Goal: Task Accomplishment & Management: Use online tool/utility

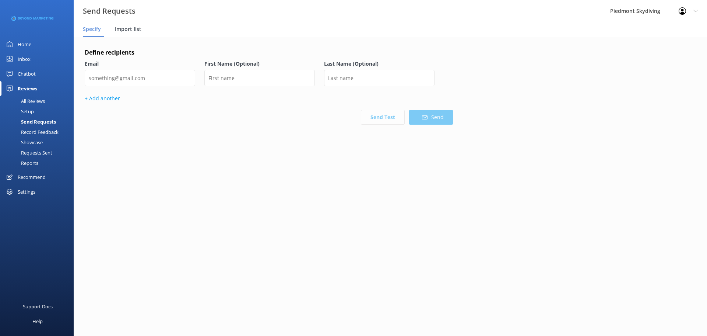
click at [121, 32] on span "Import list" at bounding box center [128, 28] width 27 height 7
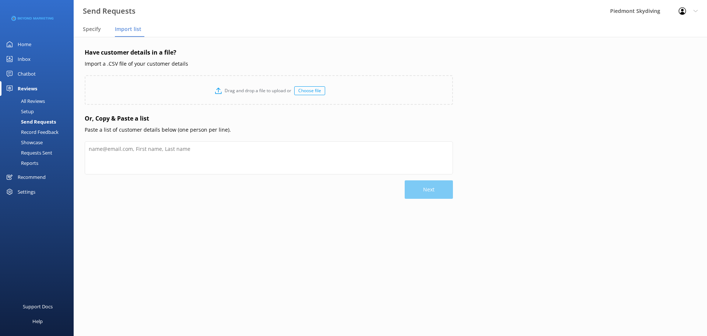
click at [311, 91] on div "Choose file" at bounding box center [309, 90] width 31 height 9
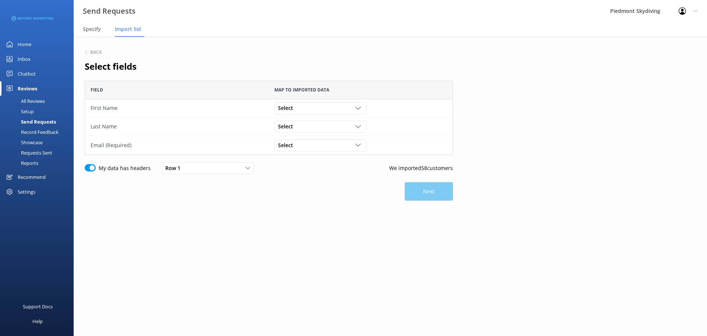
scroll to position [69, 363]
click at [357, 110] on icon "grid" at bounding box center [358, 108] width 6 height 6
click at [333, 172] on link "First Name" at bounding box center [320, 168] width 91 height 15
click at [362, 123] on div "Select" at bounding box center [320, 126] width 88 height 8
click at [327, 197] on link "Last Name" at bounding box center [320, 201] width 91 height 15
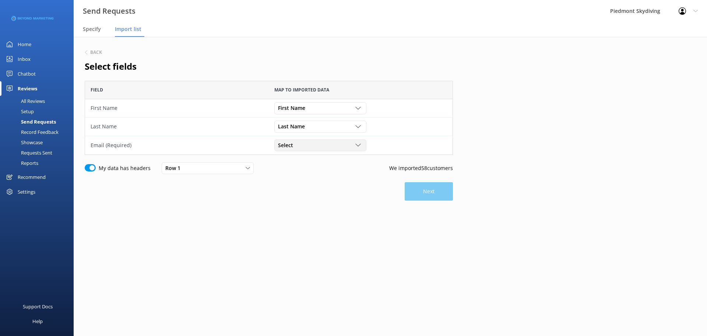
click at [359, 150] on div "Select Participant ID Booking ID Group ID First Name Last Name Weight Gender Da…" at bounding box center [320, 145] width 92 height 12
click at [348, 200] on link "Email" at bounding box center [320, 203] width 91 height 15
click at [452, 191] on button "Next" at bounding box center [429, 191] width 48 height 18
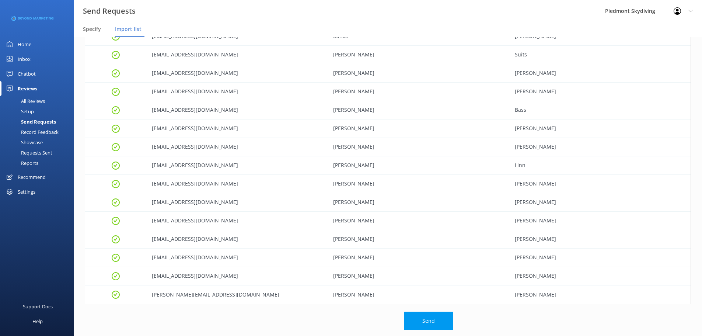
scroll to position [847, 0]
click at [446, 318] on button "Send" at bounding box center [428, 319] width 49 height 18
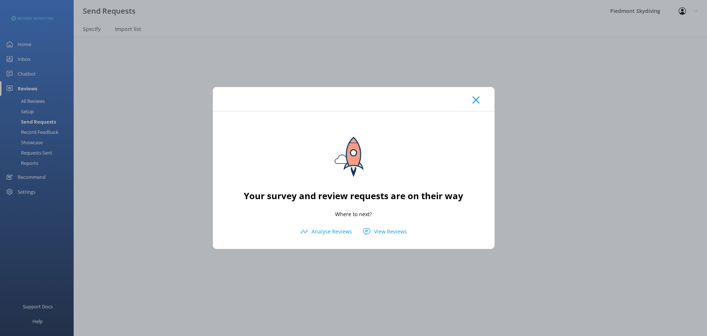
click at [477, 95] on div at bounding box center [354, 99] width 282 height 24
